Goal: Information Seeking & Learning: Learn about a topic

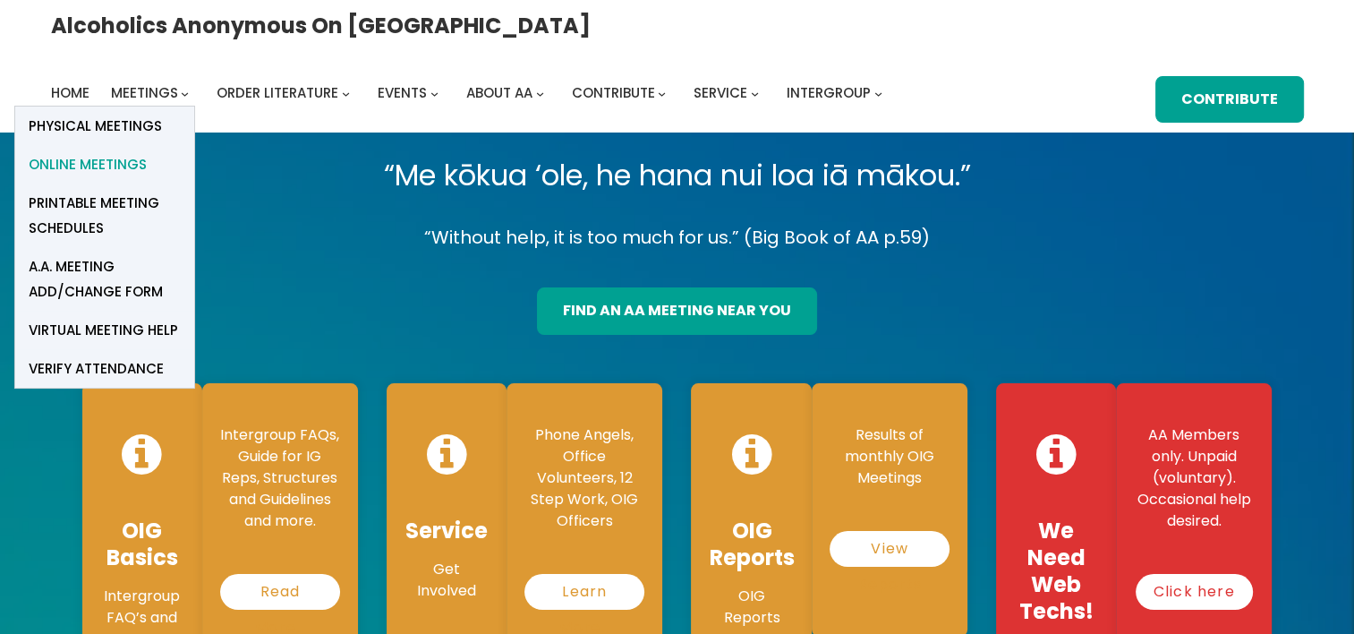
click at [147, 152] on span "Online Meetings" at bounding box center [88, 164] width 118 height 25
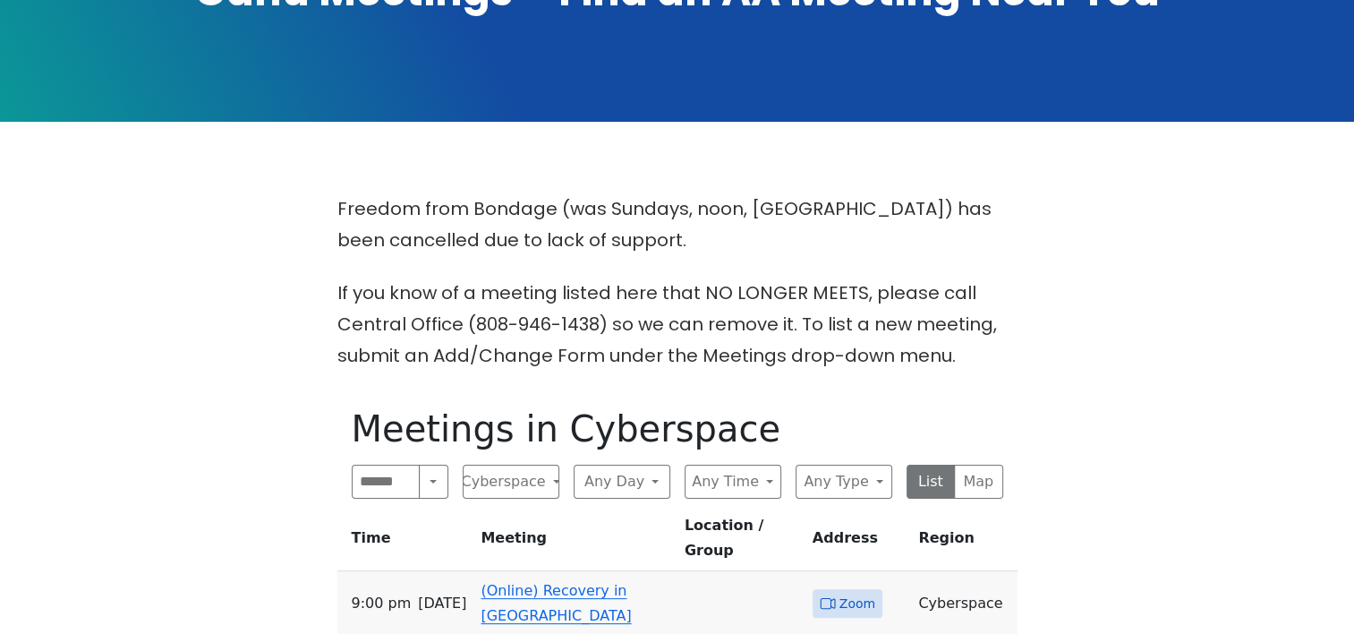
scroll to position [358, 0]
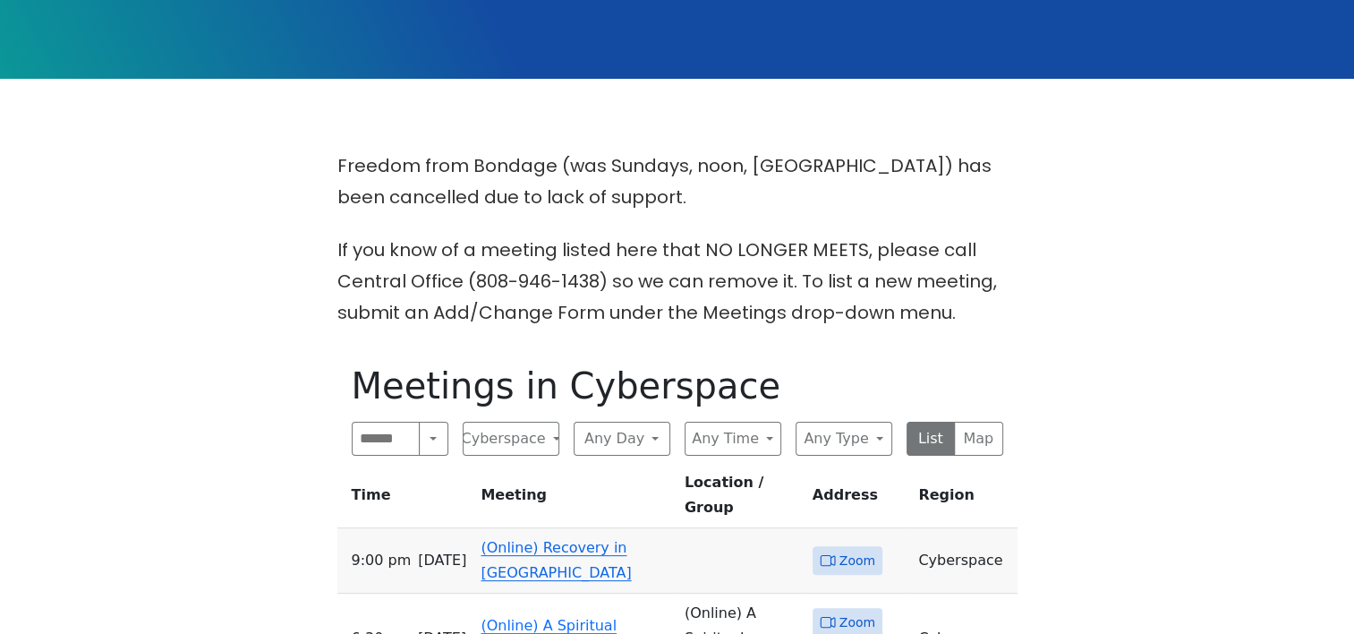
click at [564, 539] on link "(Online) Recovery in Da House" at bounding box center [556, 560] width 150 height 42
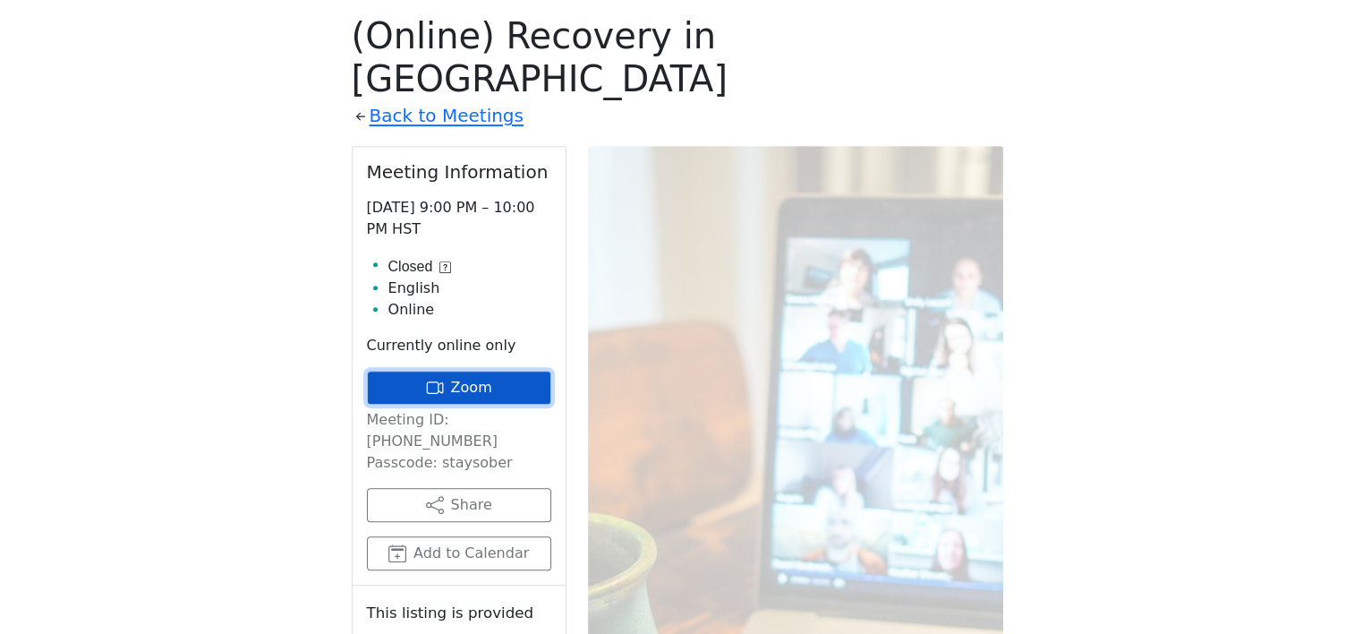
click at [464, 371] on link "Zoom" at bounding box center [459, 388] width 184 height 34
